Goal: Task Accomplishment & Management: Use online tool/utility

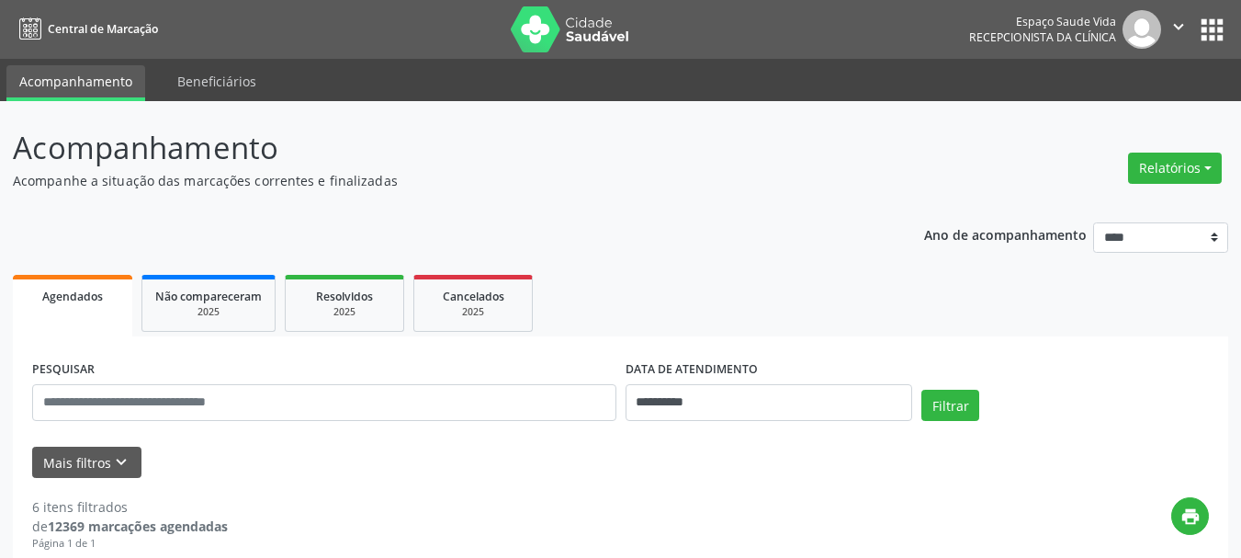
click at [1143, 168] on button "Relatórios" at bounding box center [1175, 168] width 94 height 31
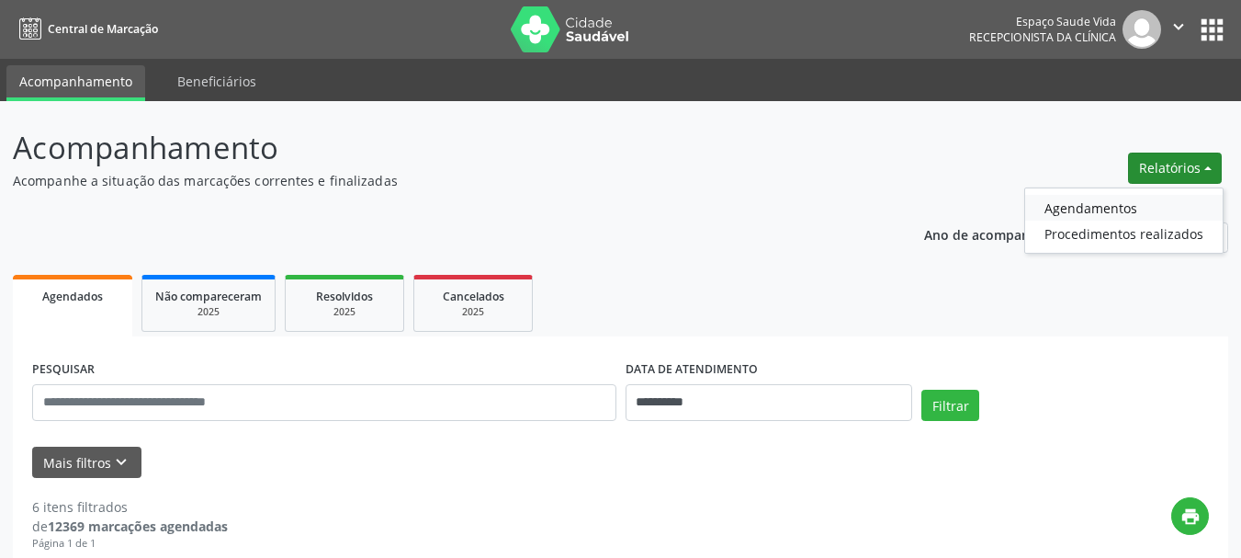
click at [1078, 211] on link "Agendamentos" at bounding box center [1124, 208] width 198 height 26
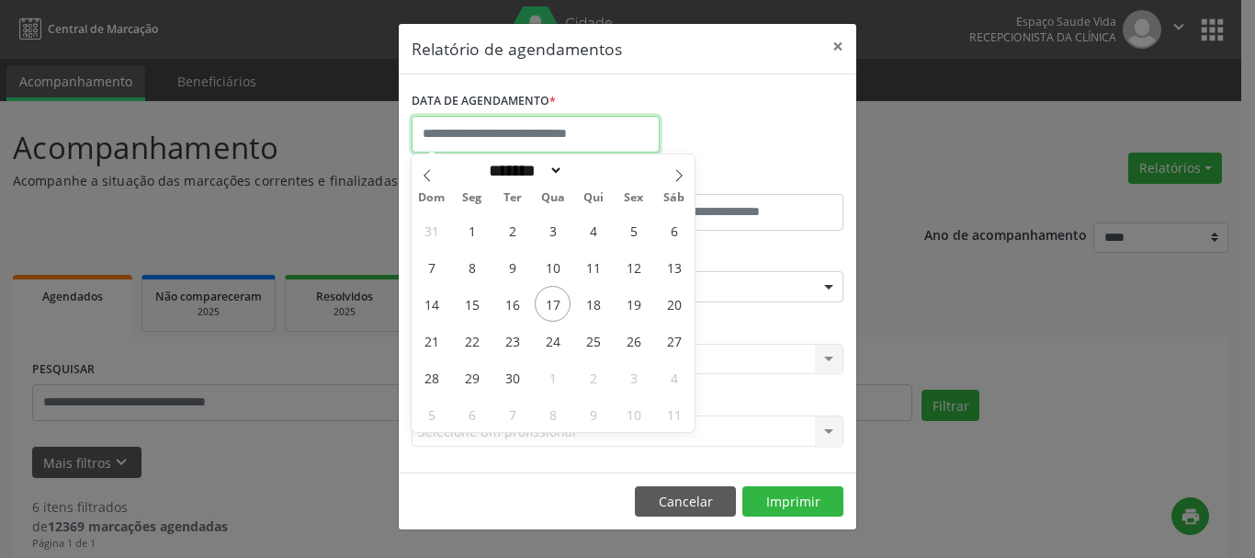
click at [581, 135] on input "text" at bounding box center [536, 134] width 248 height 37
click at [588, 300] on span "18" at bounding box center [593, 304] width 36 height 36
type input "**********"
click at [588, 300] on span "18" at bounding box center [593, 304] width 36 height 36
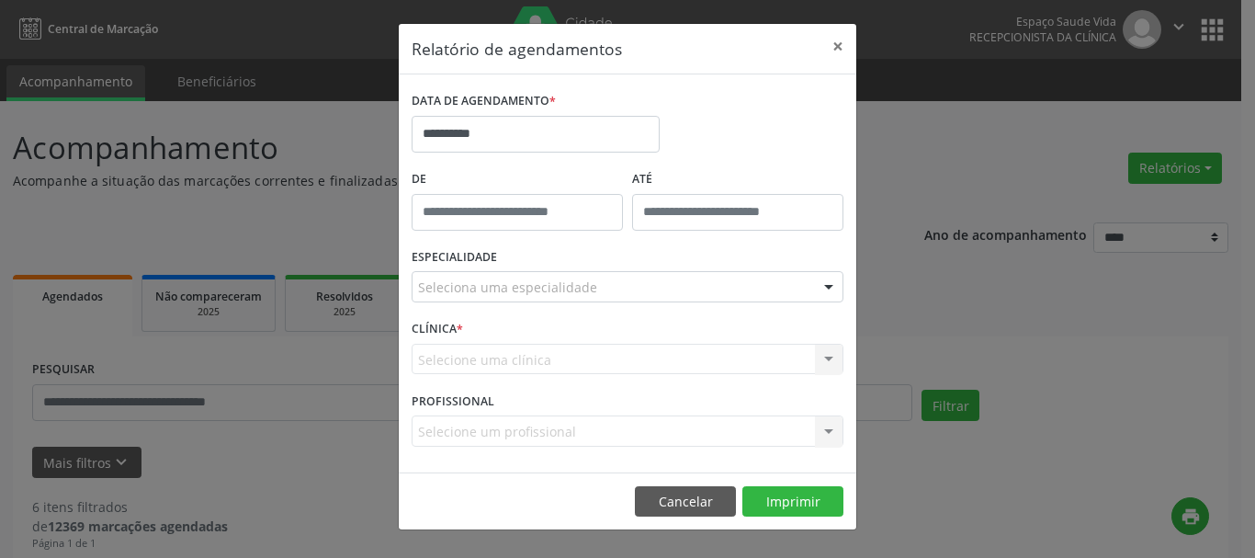
click at [617, 280] on div "Seleciona uma especialidade" at bounding box center [628, 286] width 432 height 31
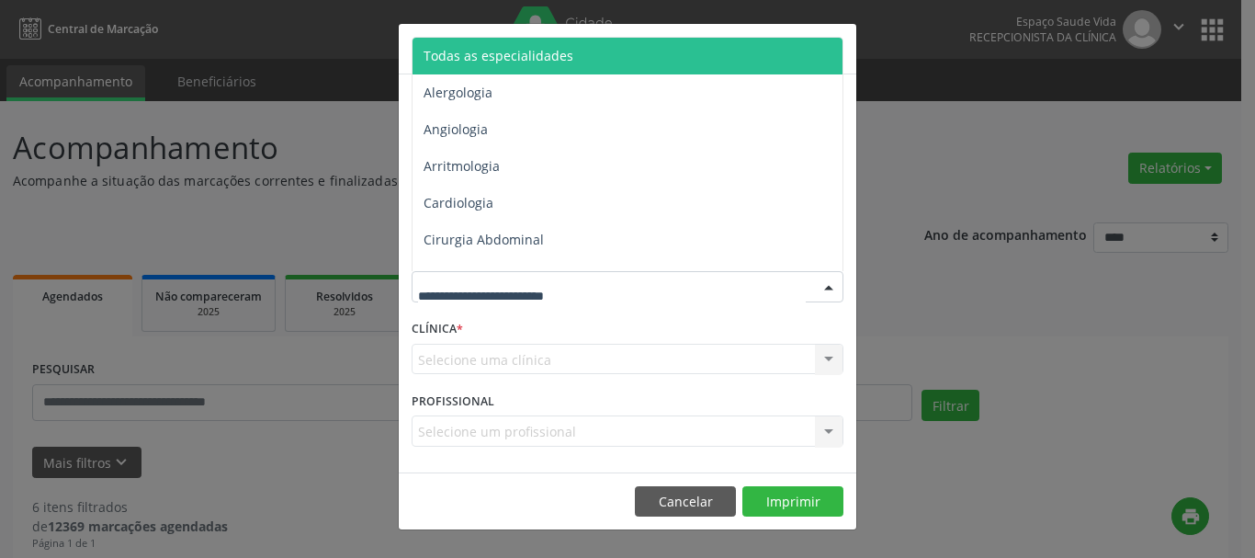
click at [495, 51] on span "Todas as especialidades" at bounding box center [499, 55] width 150 height 17
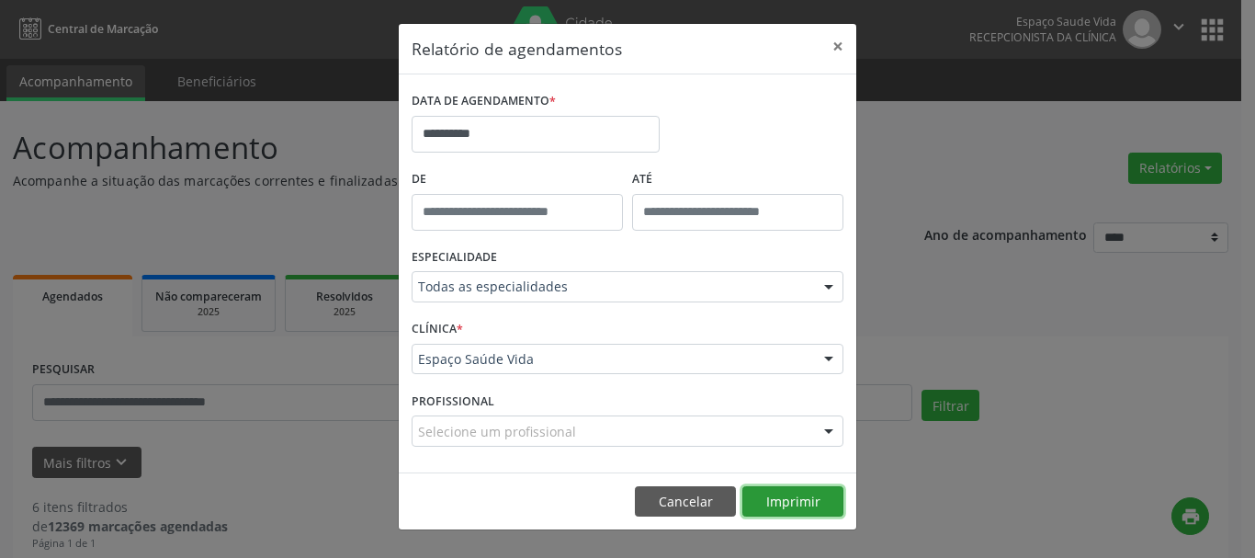
click at [773, 489] on button "Imprimir" at bounding box center [792, 501] width 101 height 31
click at [842, 46] on button "×" at bounding box center [838, 46] width 37 height 45
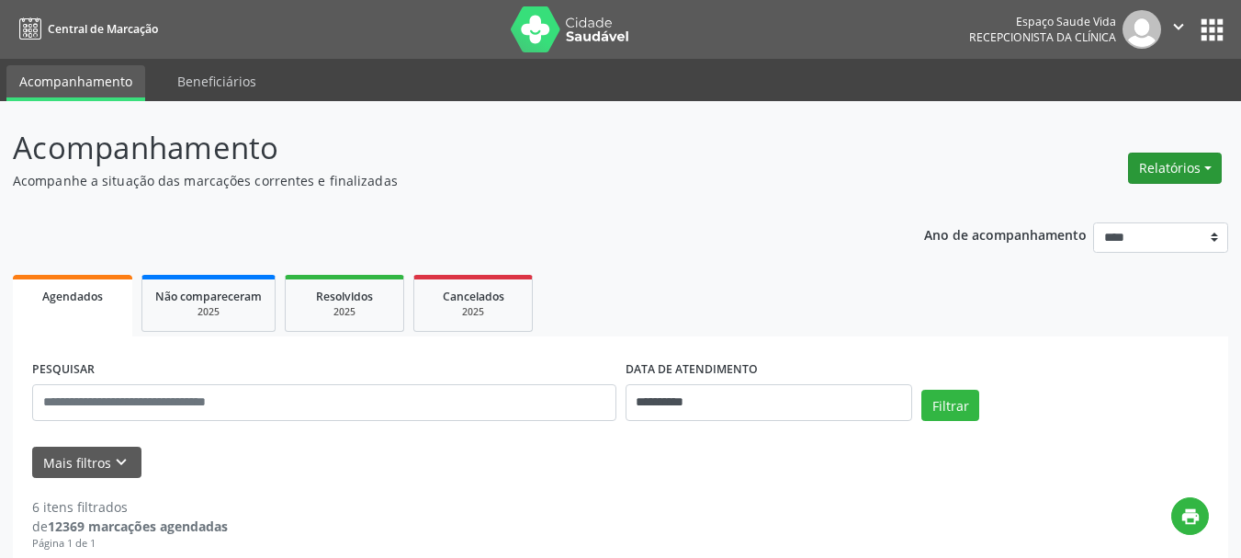
click at [1167, 172] on button "Relatórios" at bounding box center [1175, 168] width 94 height 31
click at [1124, 200] on link "Agendamentos" at bounding box center [1124, 208] width 198 height 26
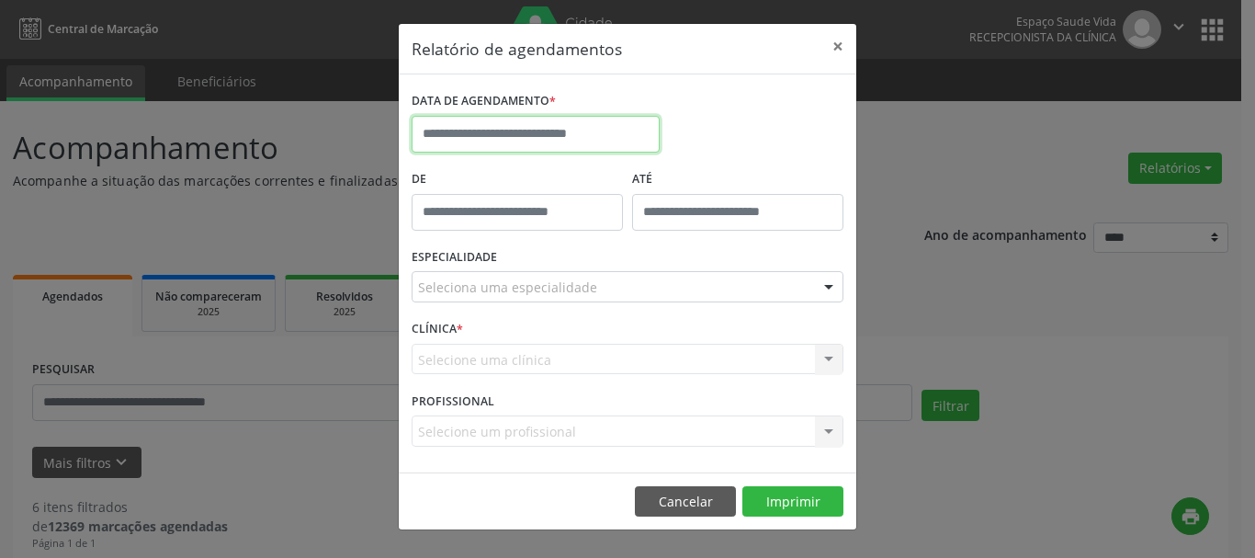
click at [538, 132] on input "text" at bounding box center [536, 134] width 248 height 37
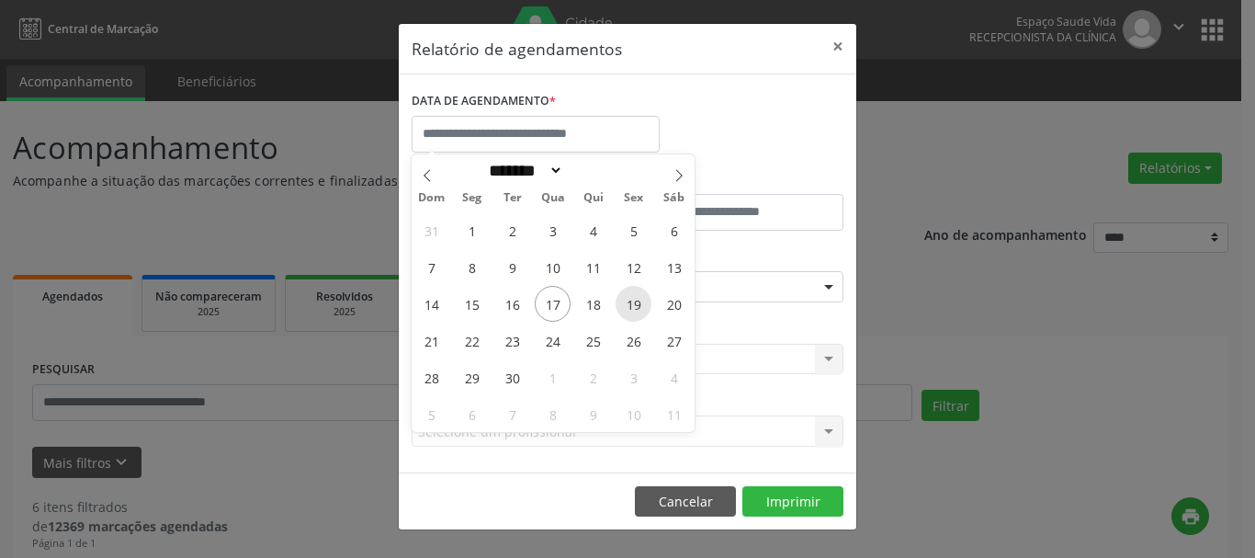
click at [635, 300] on span "19" at bounding box center [634, 304] width 36 height 36
type input "**********"
click at [636, 301] on span "19" at bounding box center [634, 304] width 36 height 36
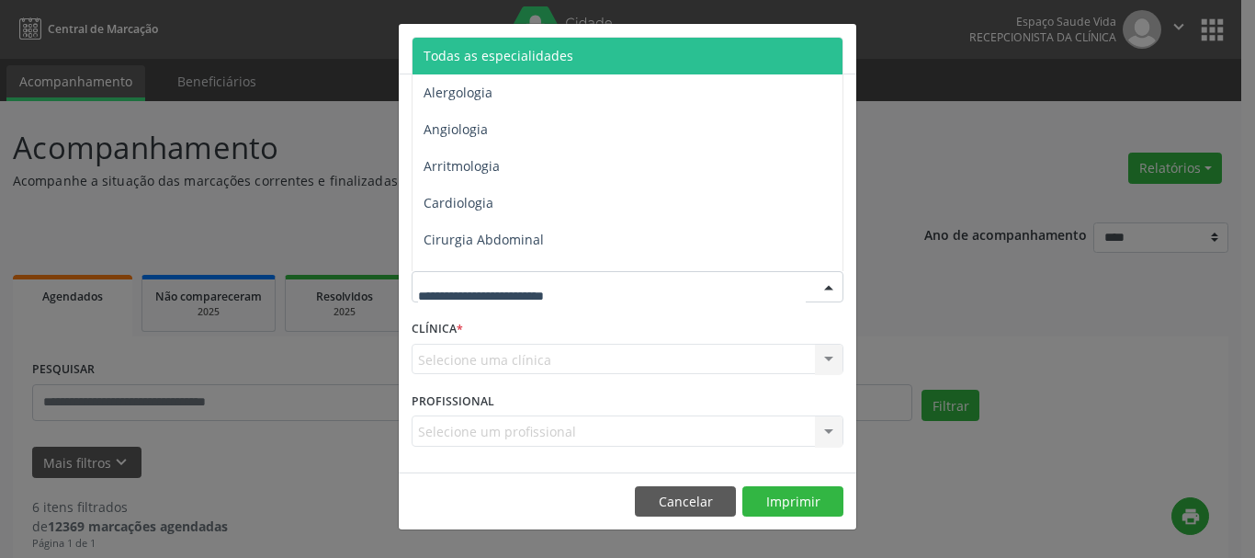
click at [498, 50] on span "Todas as especialidades" at bounding box center [499, 55] width 150 height 17
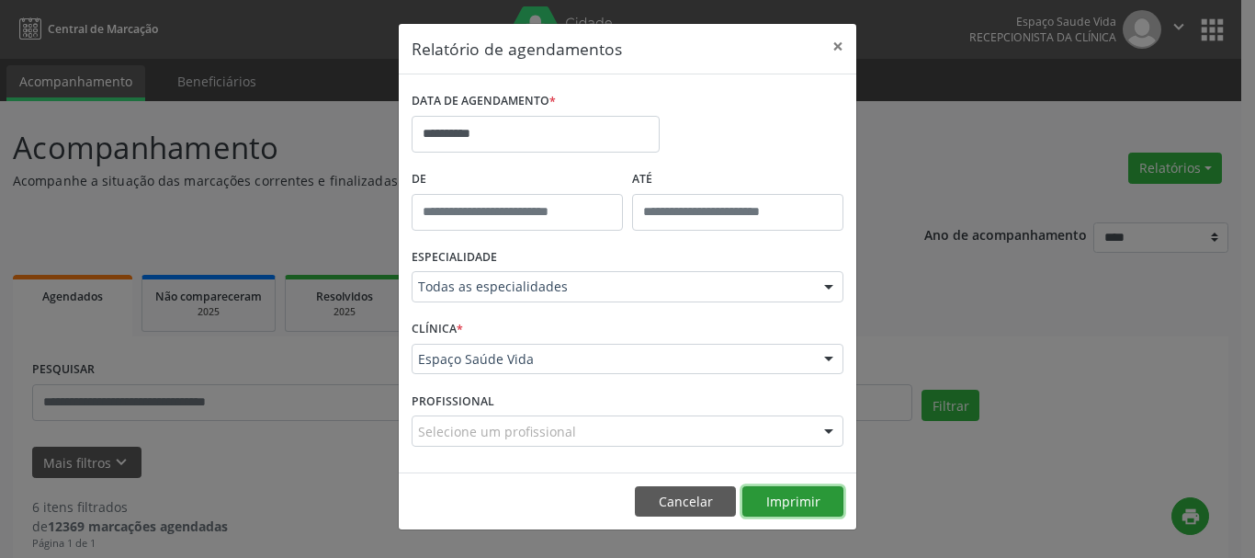
click at [792, 502] on button "Imprimir" at bounding box center [792, 501] width 101 height 31
